Goal: Navigation & Orientation: Find specific page/section

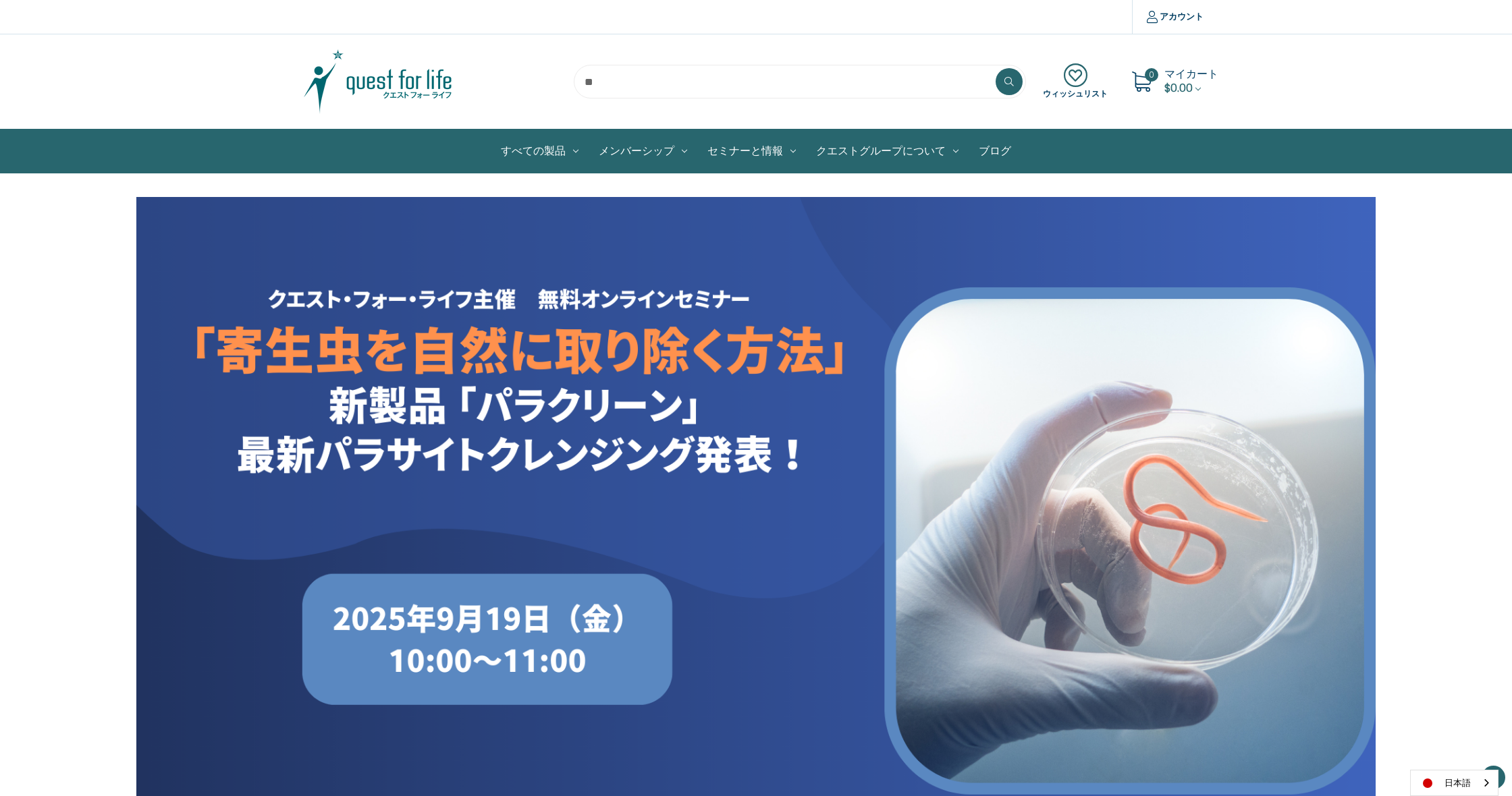
scroll to position [138, 0]
click at [413, 89] on img at bounding box center [377, 81] width 168 height 67
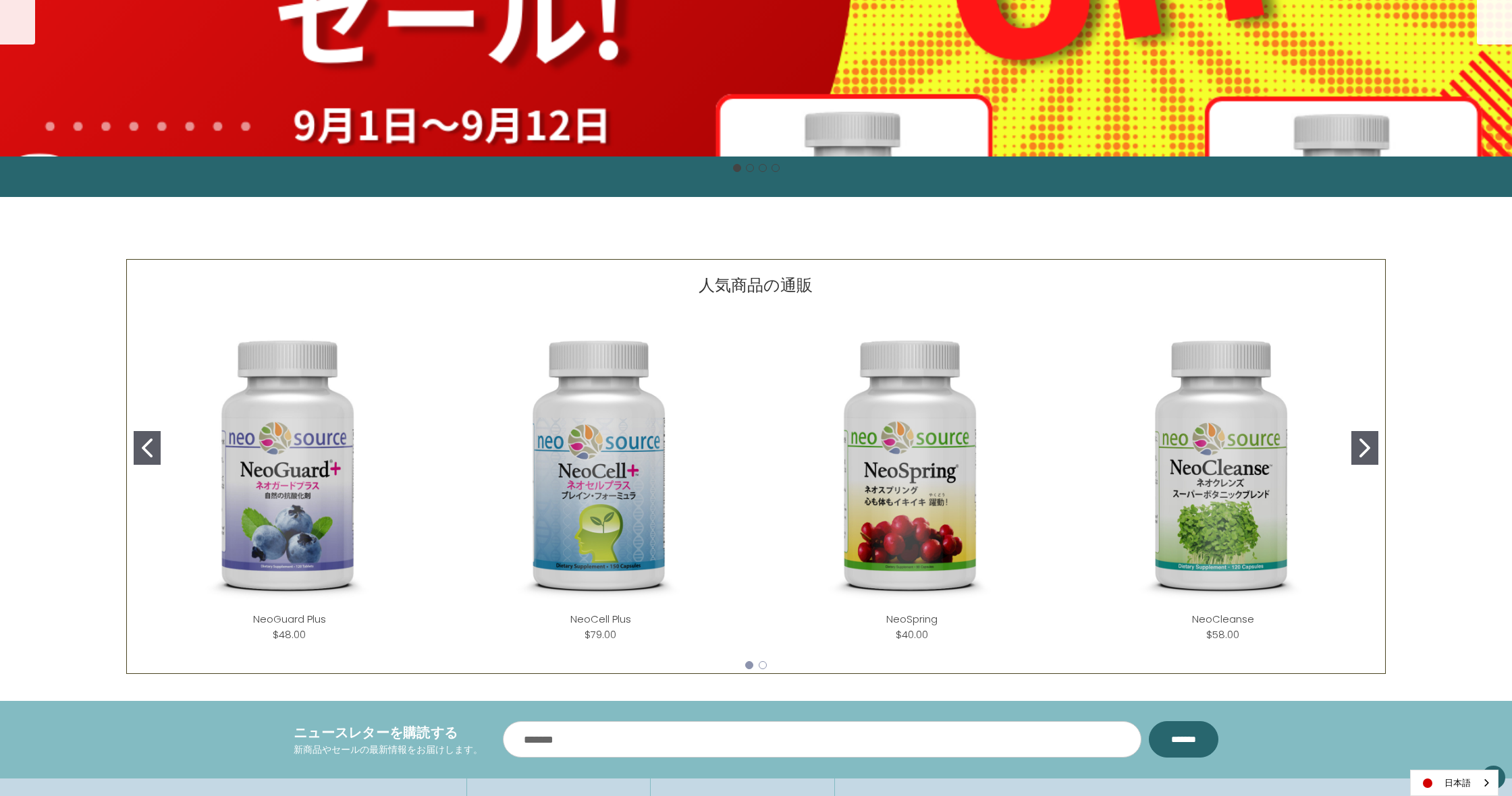
scroll to position [431, 0]
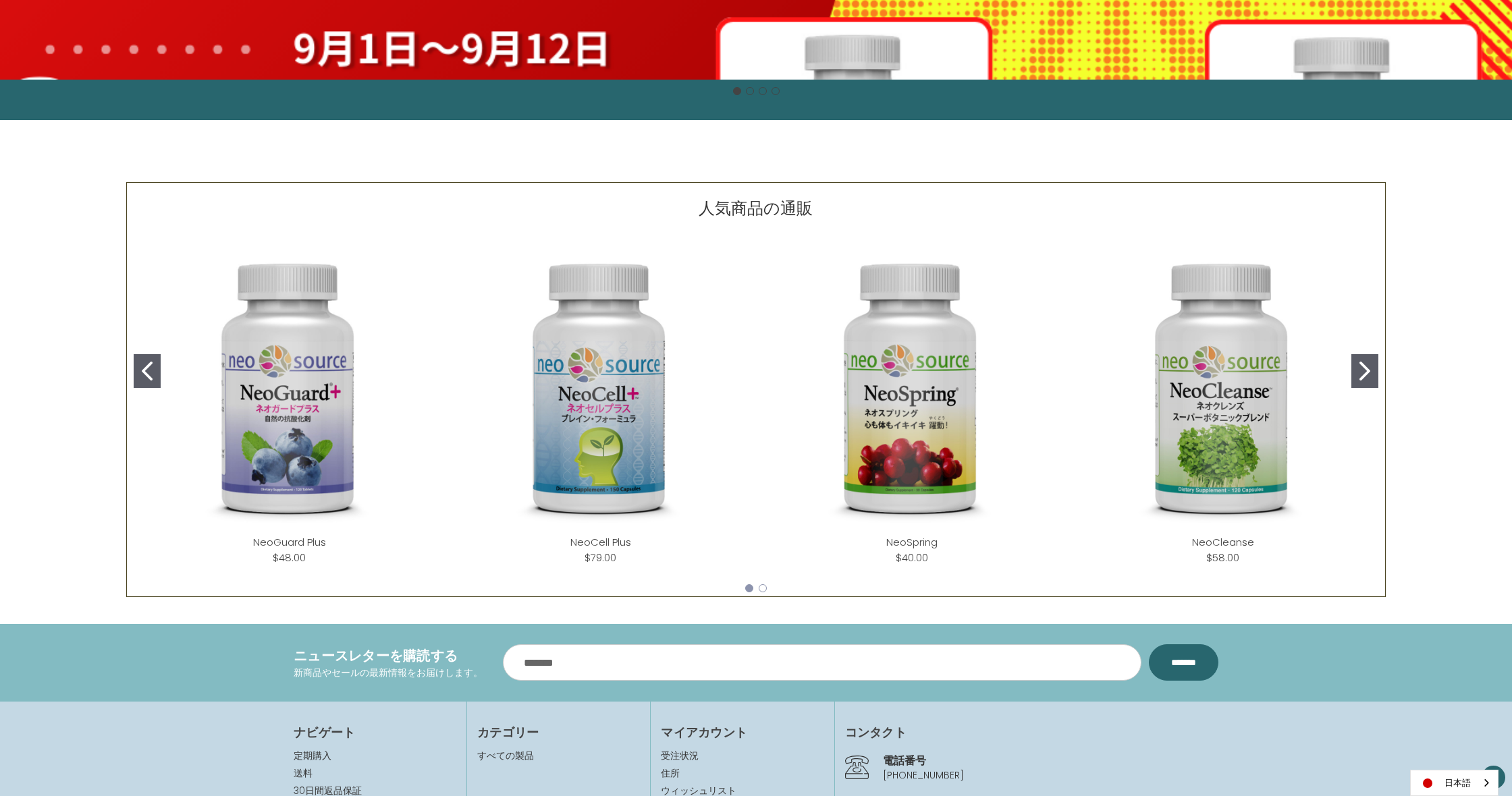
click at [1361, 379] on icon "Go to slide 2" at bounding box center [1364, 371] width 11 height 19
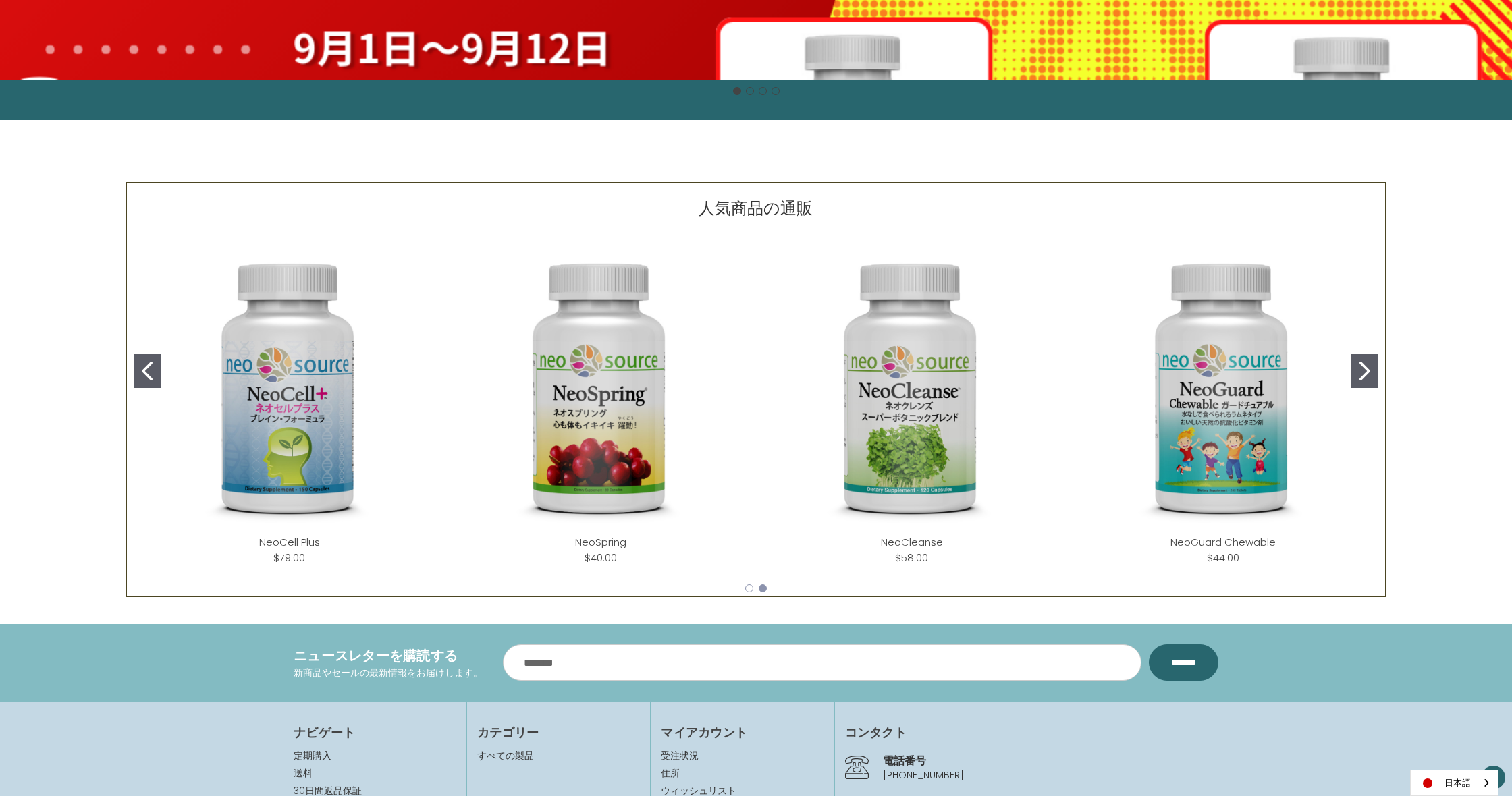
click at [1360, 379] on icon "Go to slide 2" at bounding box center [1364, 371] width 11 height 19
click at [1365, 377] on icon "Go to slide 2" at bounding box center [1364, 371] width 11 height 19
click at [1365, 372] on icon "Go to slide 2" at bounding box center [1364, 371] width 11 height 19
click at [146, 379] on icon "Go to slide 1" at bounding box center [147, 371] width 11 height 19
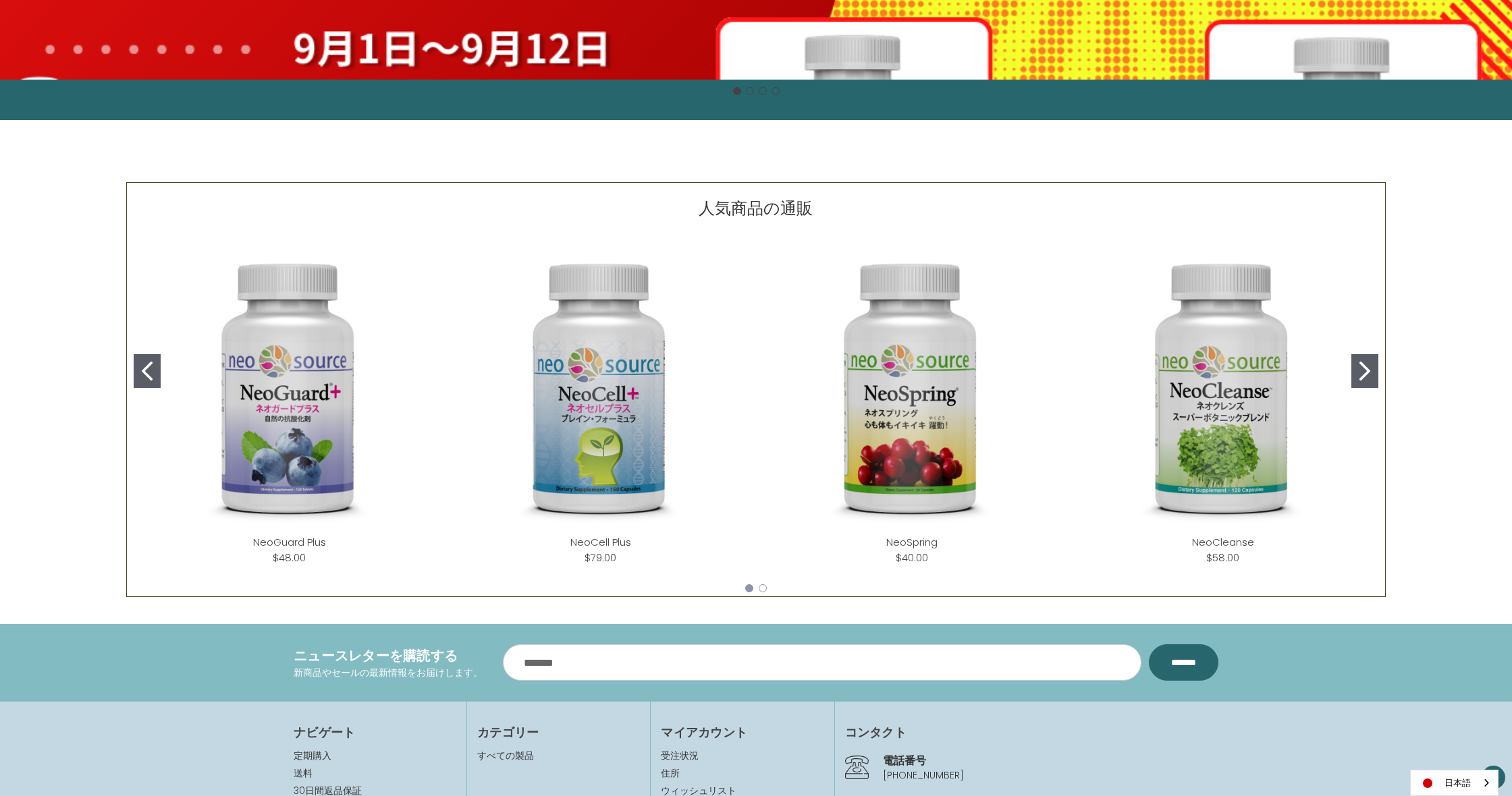
click at [146, 379] on icon "Go to slide 1" at bounding box center [147, 371] width 11 height 19
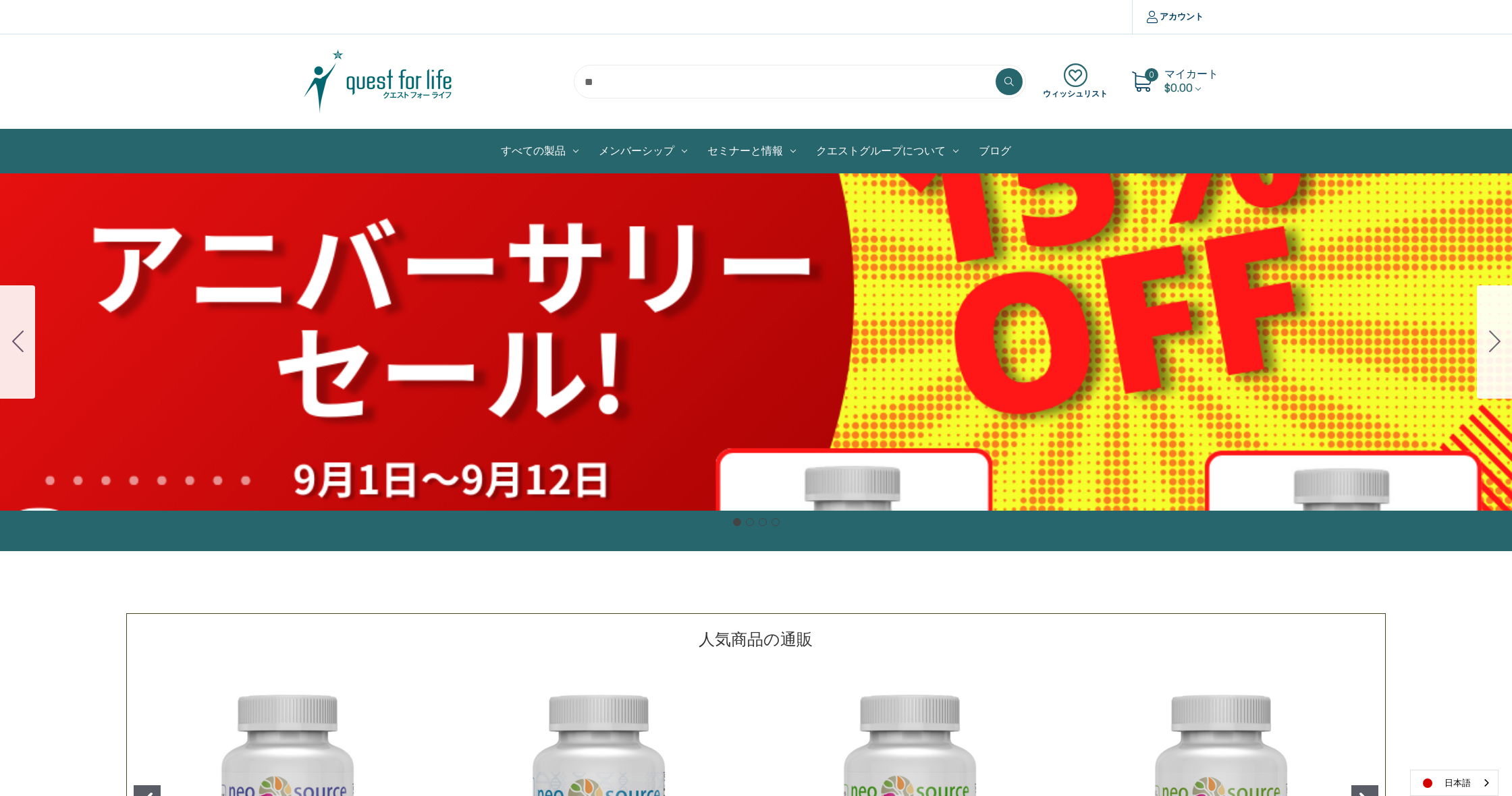
scroll to position [0, 0]
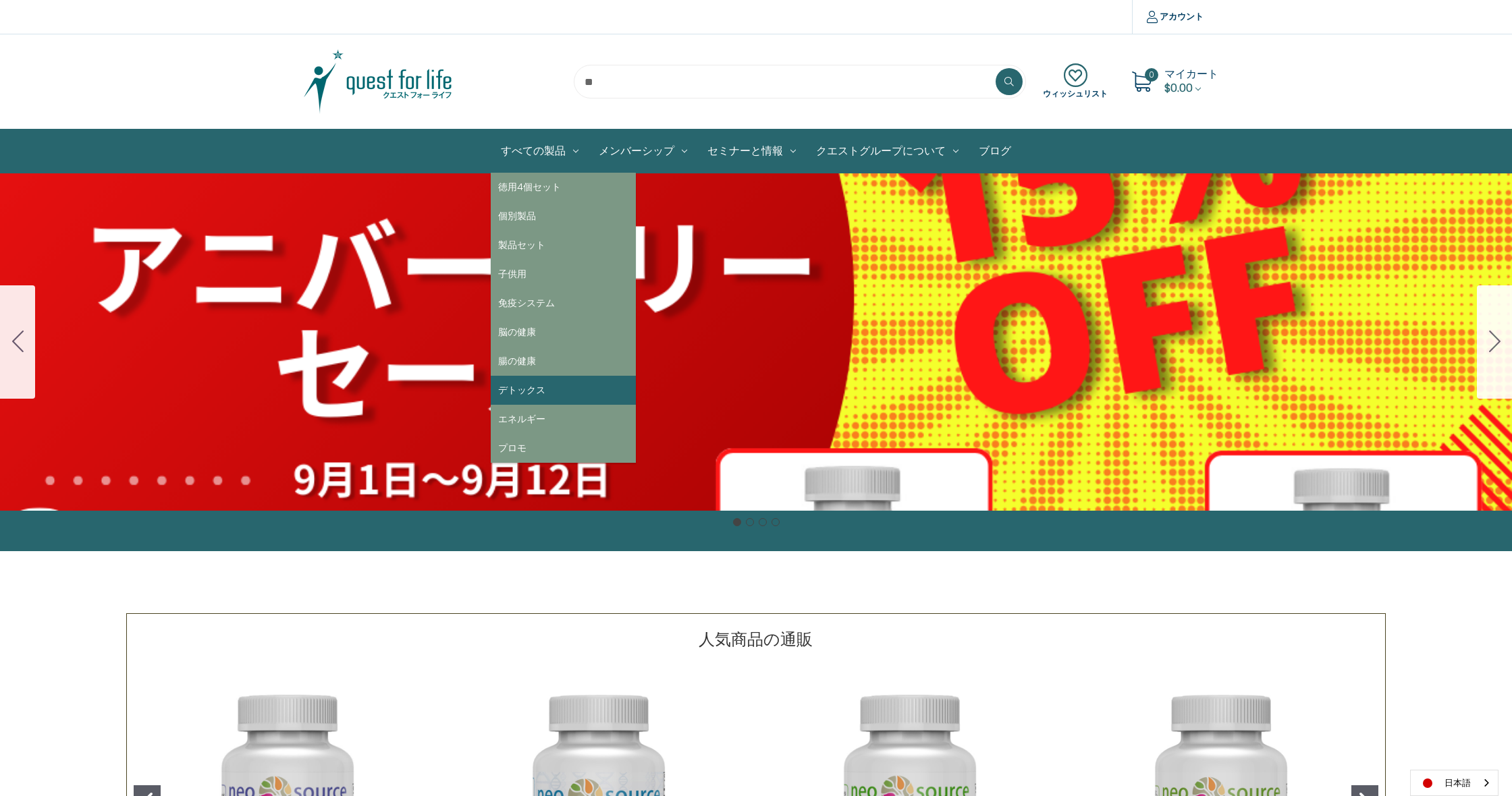
click at [523, 379] on link "デトックス" at bounding box center [563, 390] width 145 height 29
